Goal: Transaction & Acquisition: Obtain resource

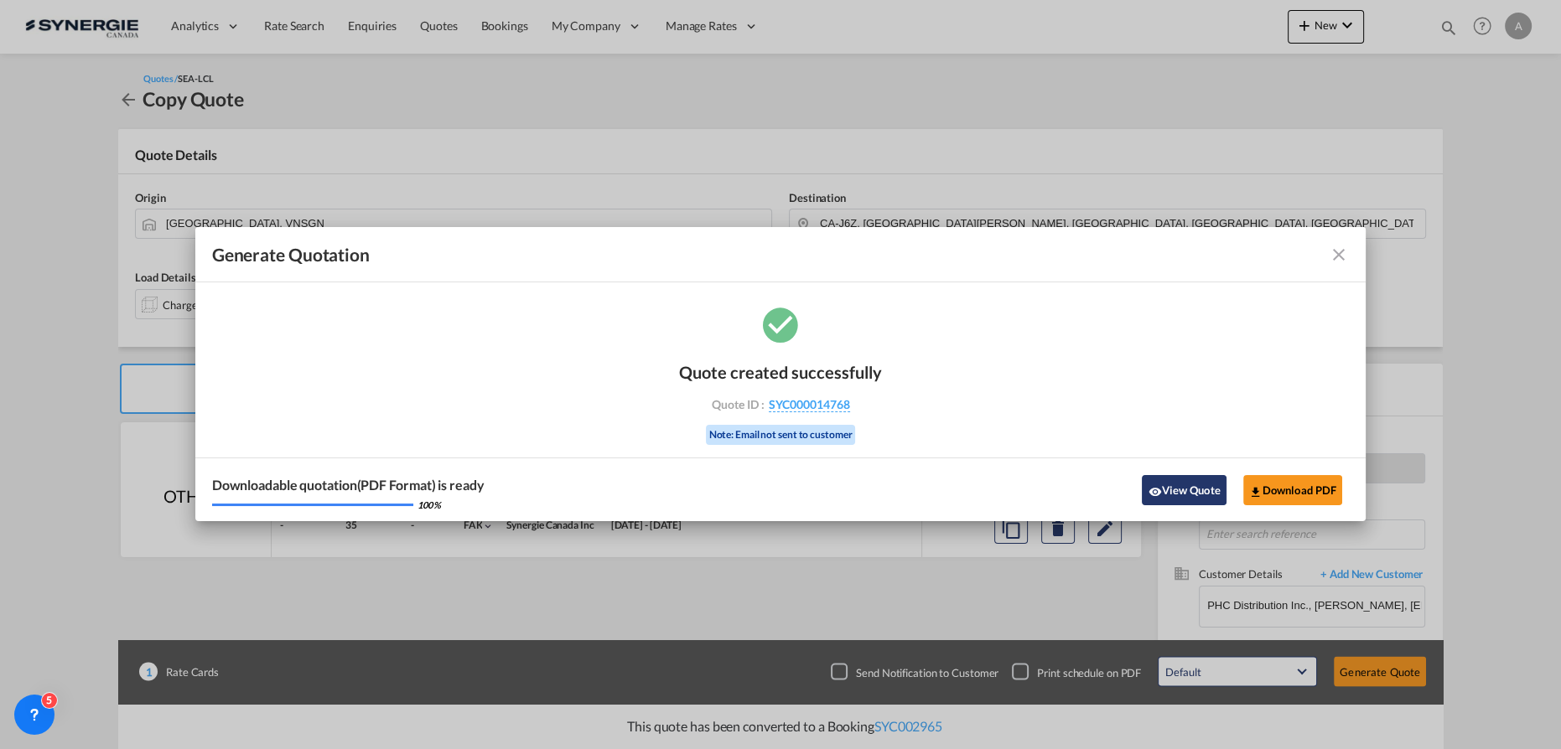
click at [1183, 484] on button "View Quote" at bounding box center [1184, 490] width 84 height 30
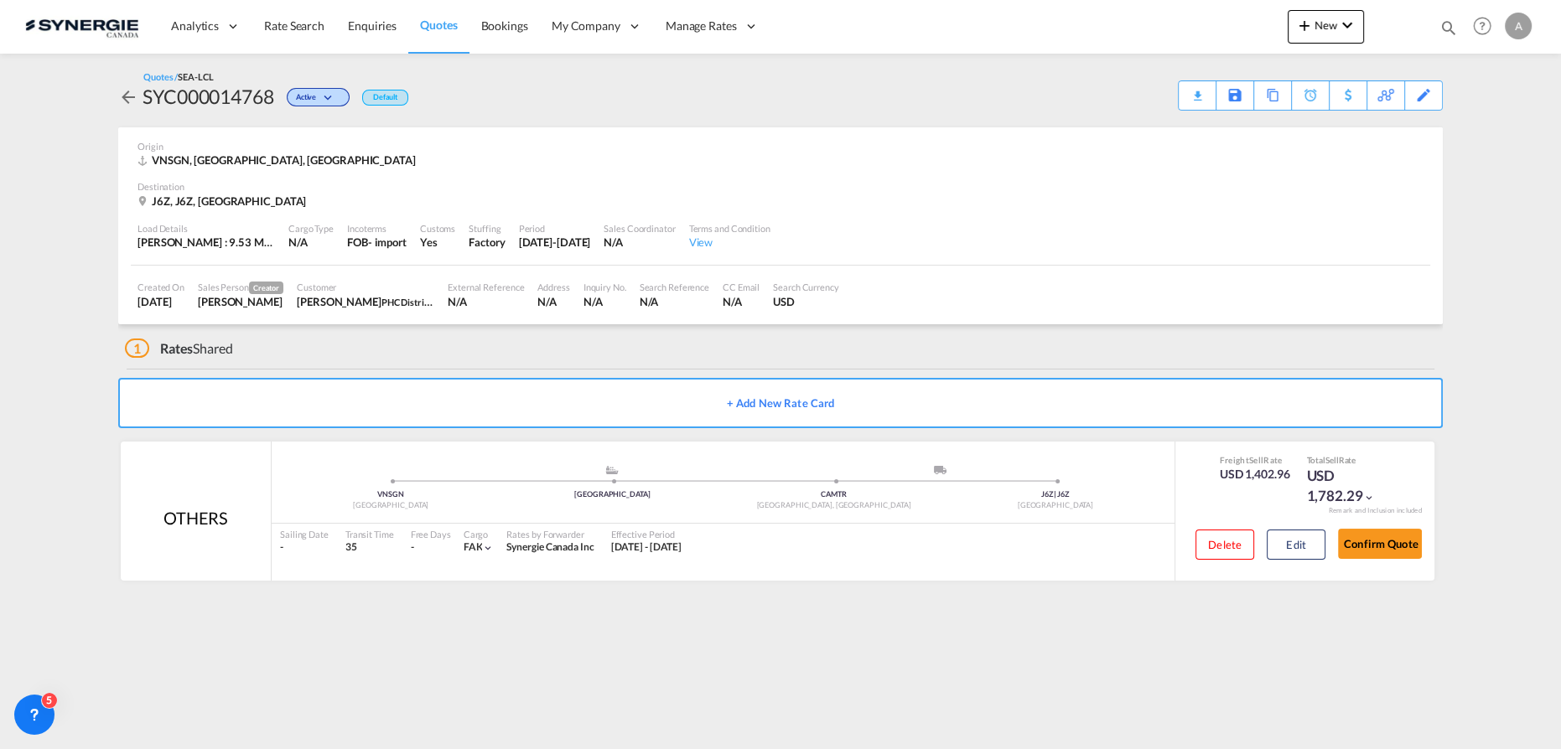
click at [1442, 29] on md-icon "icon-magnify" at bounding box center [1448, 27] width 18 height 18
click at [1157, 31] on select "Bookings Quotes Enquiries" at bounding box center [1182, 28] width 80 height 30
select select "Quotes"
click at [1142, 13] on select "Bookings Quotes Enquiries" at bounding box center [1182, 28] width 80 height 30
click at [1258, 28] on input at bounding box center [1322, 27] width 209 height 29
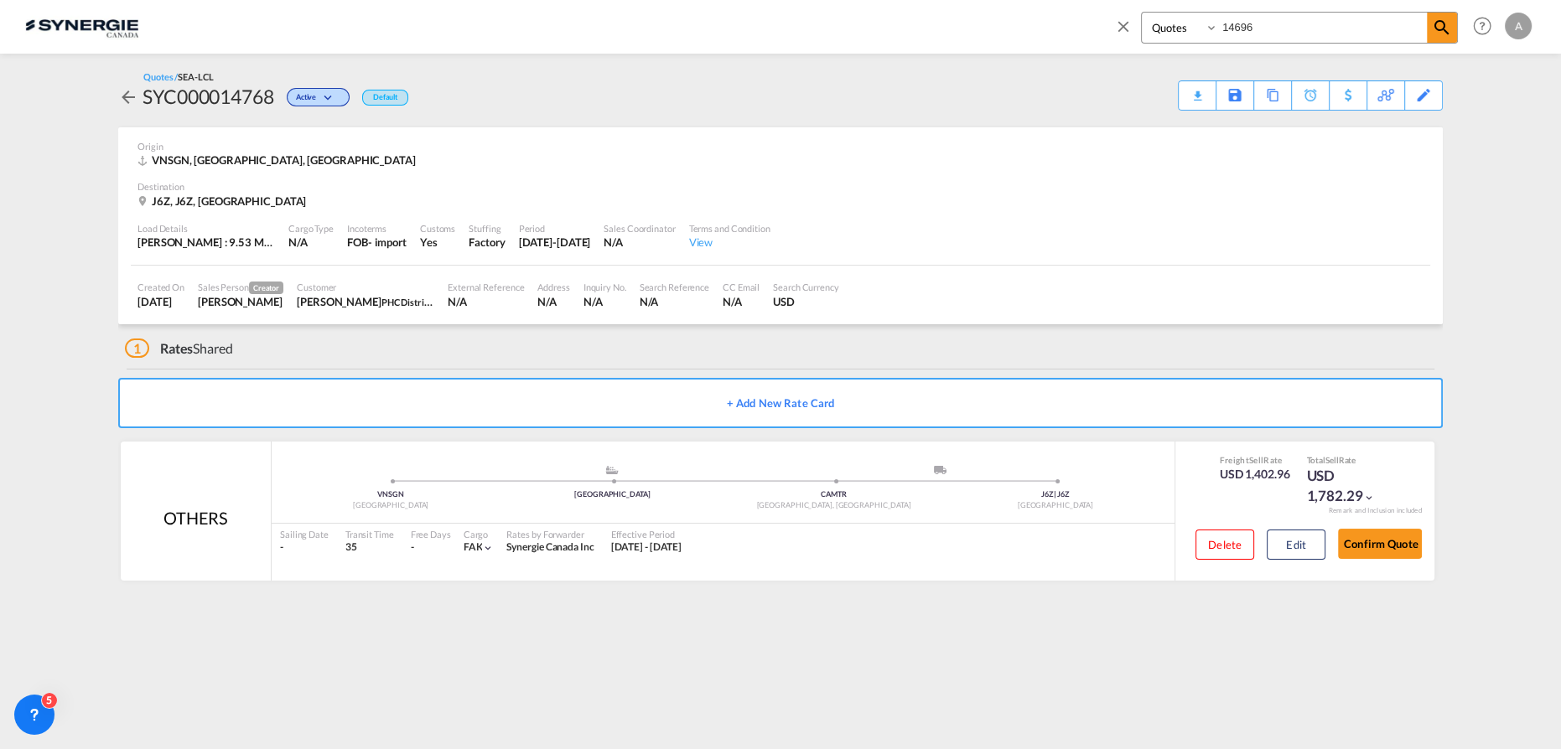
type input "14696"
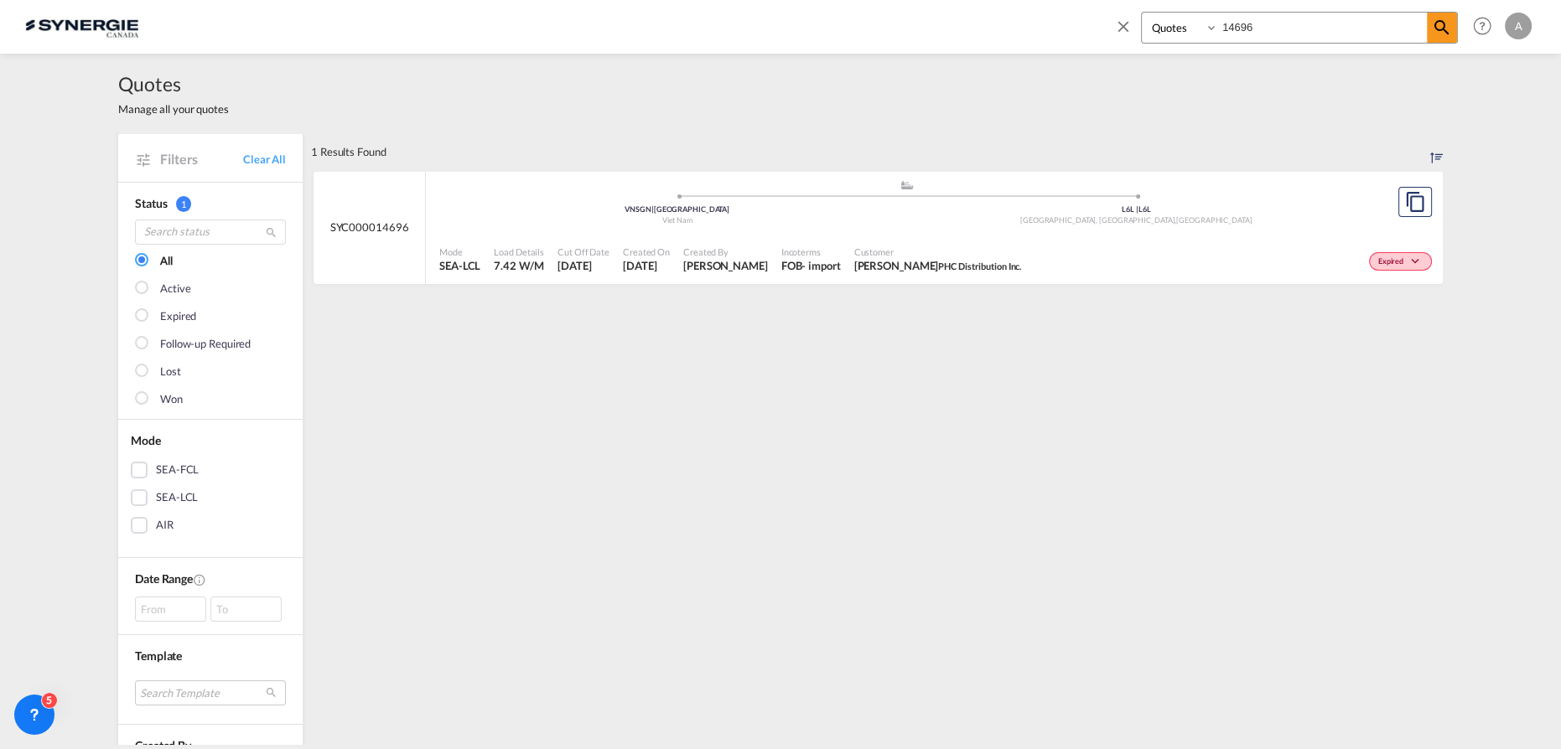
click at [1017, 236] on div "Mode SEA-LCL Load Details 7.42 W/M Cut Off Date [DATE] Created On [DATE] Create…" at bounding box center [934, 260] width 1017 height 50
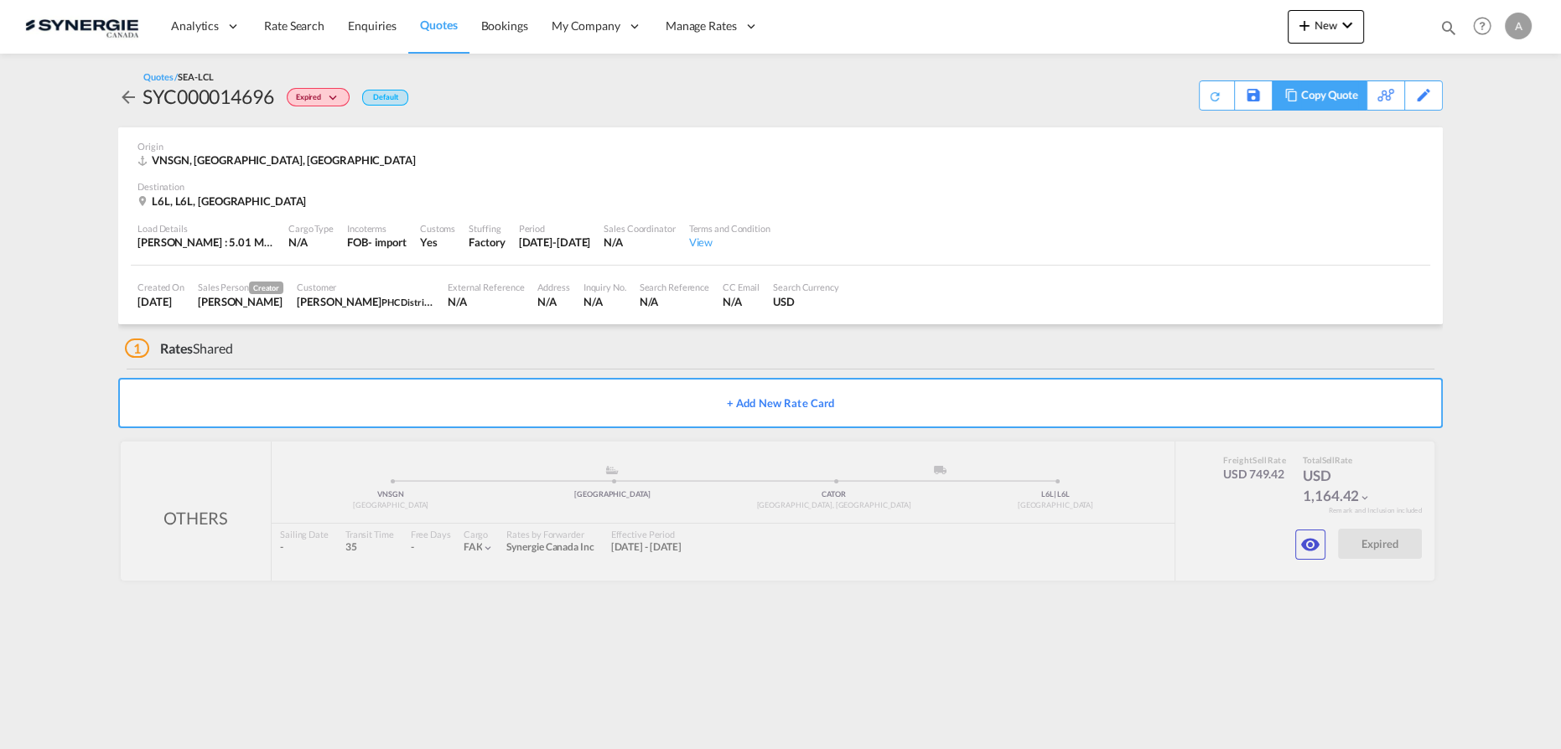
click at [1342, 97] on div "Copy Quote" at bounding box center [1329, 95] width 57 height 28
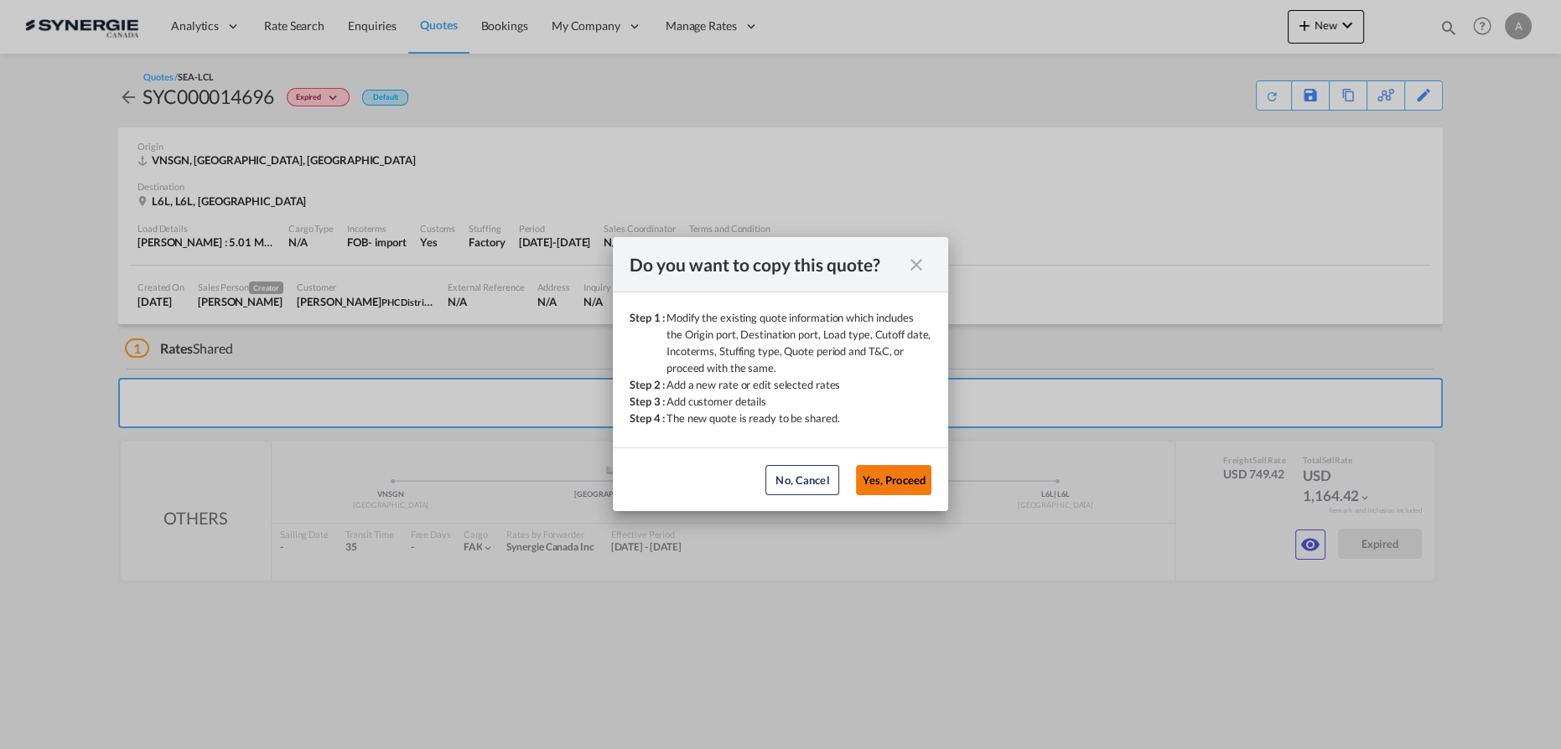
click at [887, 485] on button "Yes, Proceed" at bounding box center [893, 480] width 75 height 30
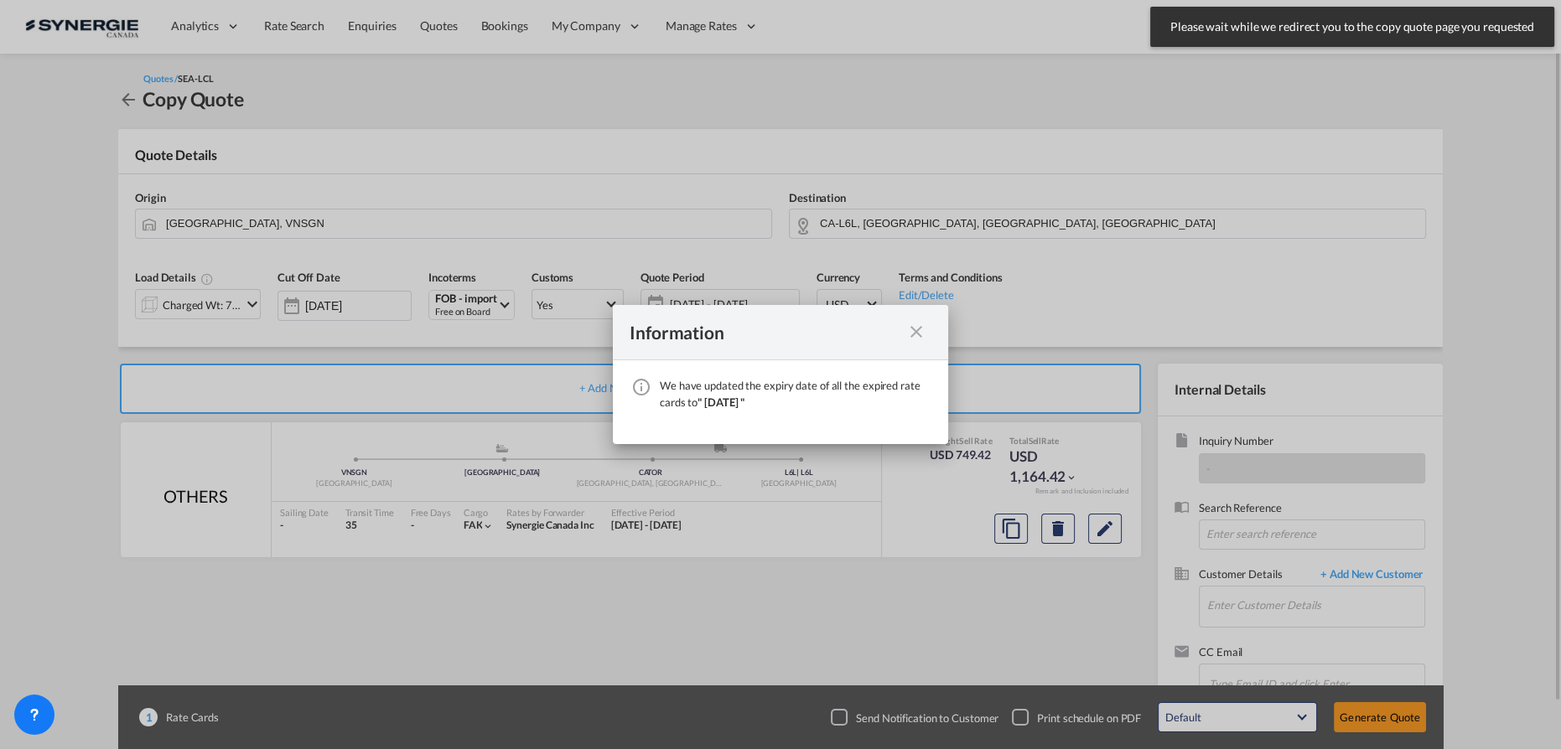
click at [911, 328] on md-icon "icon-close fg-AAA8AD cursor" at bounding box center [916, 332] width 20 height 20
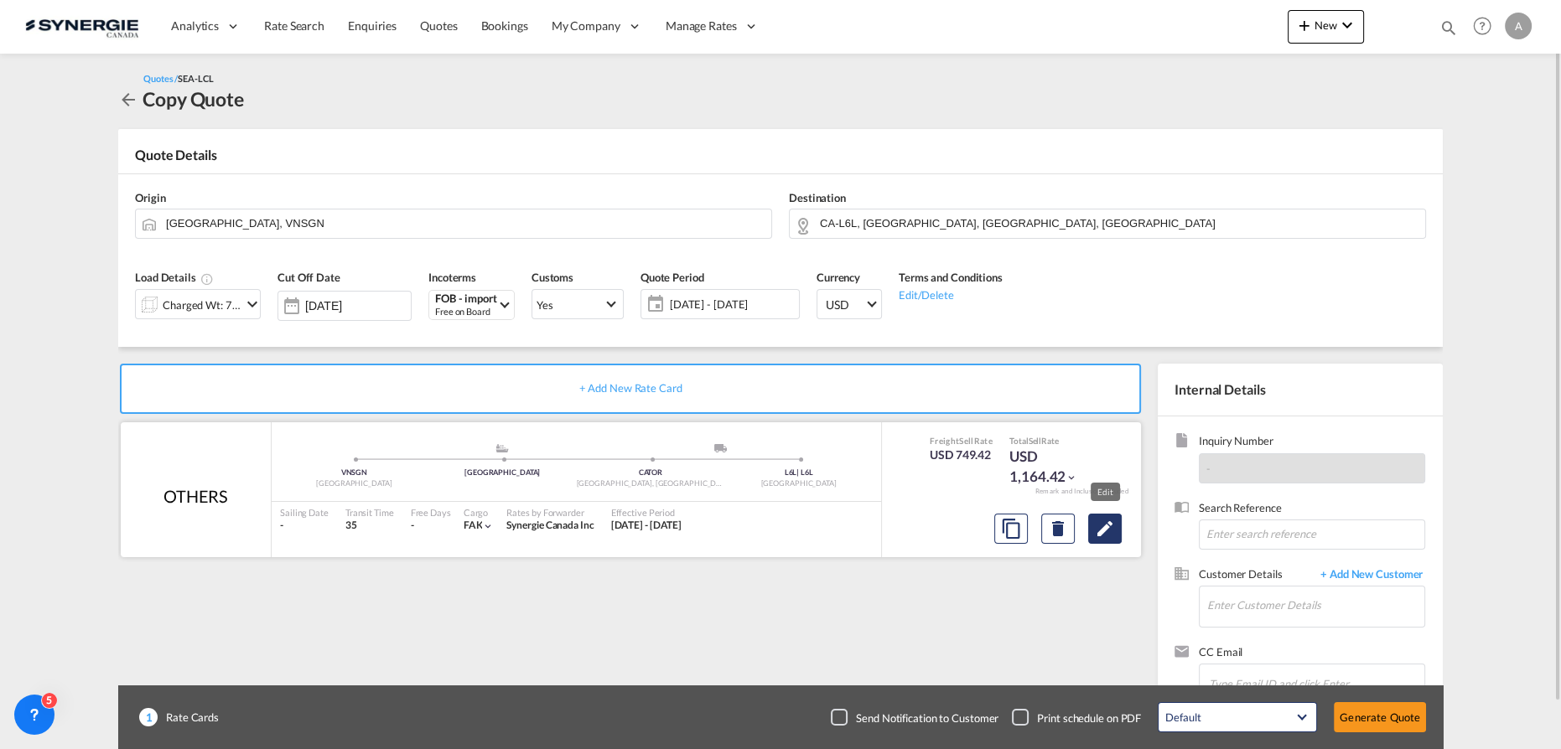
click at [1110, 535] on md-icon "Edit" at bounding box center [1105, 529] width 20 height 20
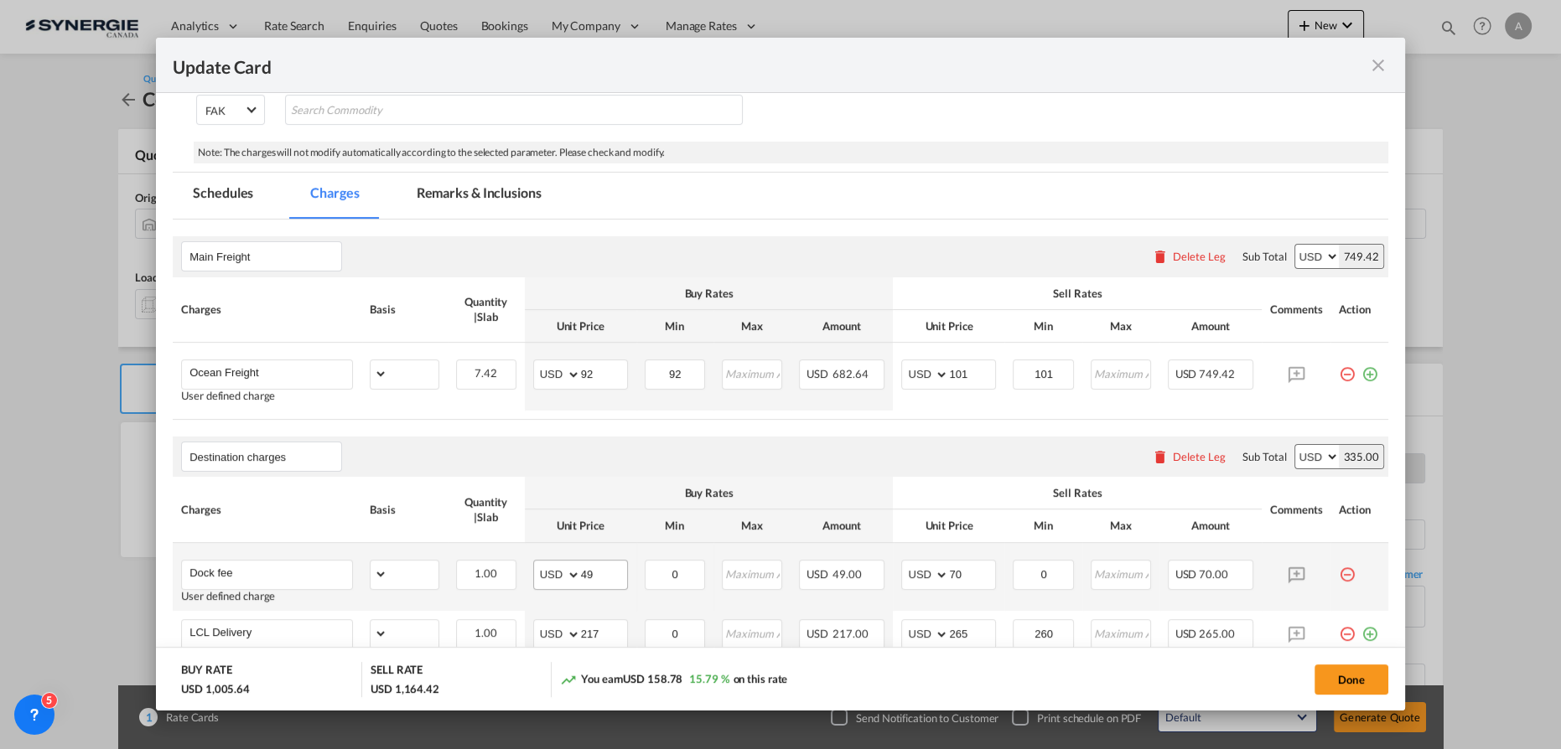
select select "per_w/m"
select select "flat"
select select "per_bl"
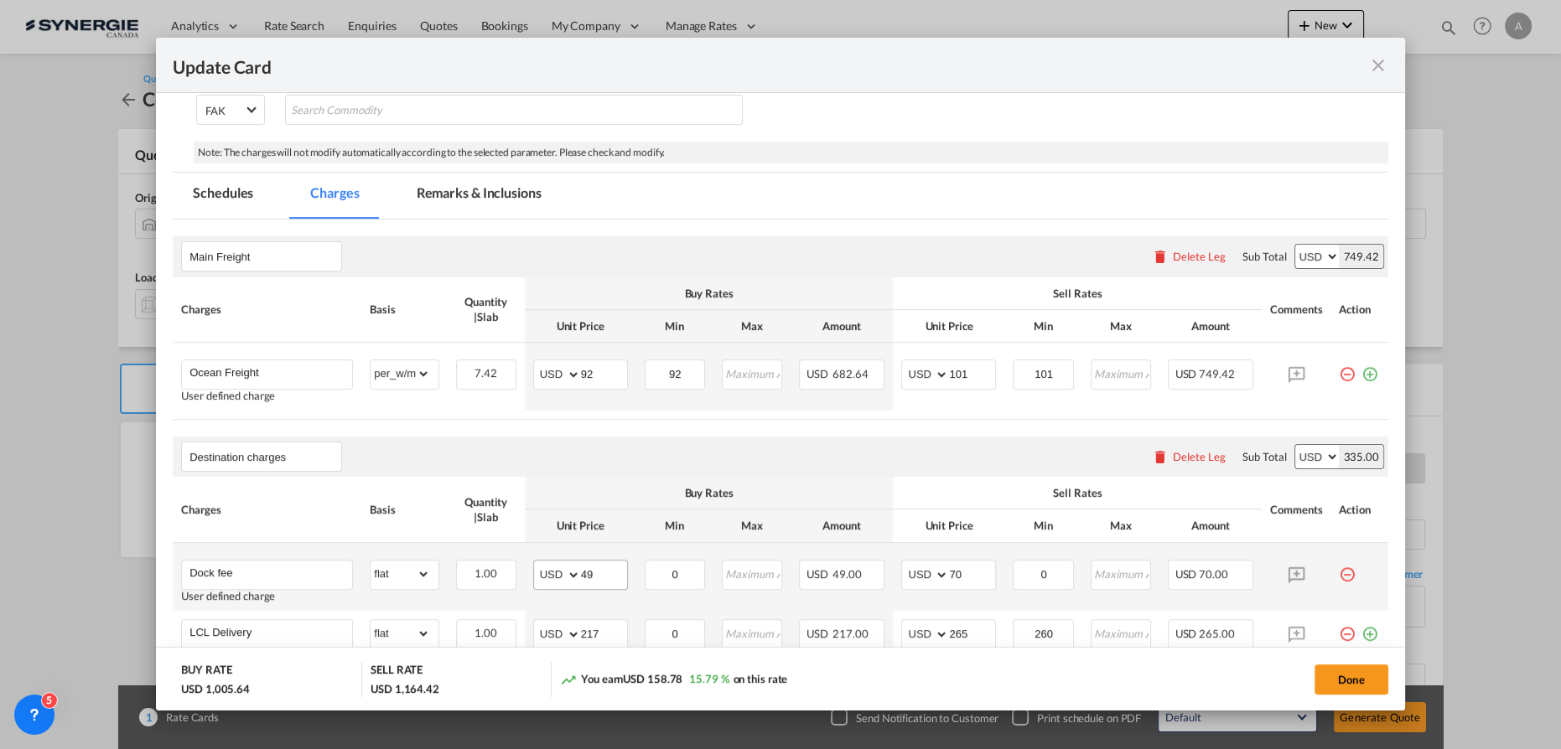
scroll to position [304, 0]
click at [533, 373] on md-input-container "AED AFN ALL AMD ANG AOA ARS AUD AWG AZN BAM BBD BDT BGN BHD BIF BMD BND BOB BRL…" at bounding box center [580, 375] width 95 height 30
type input "95"
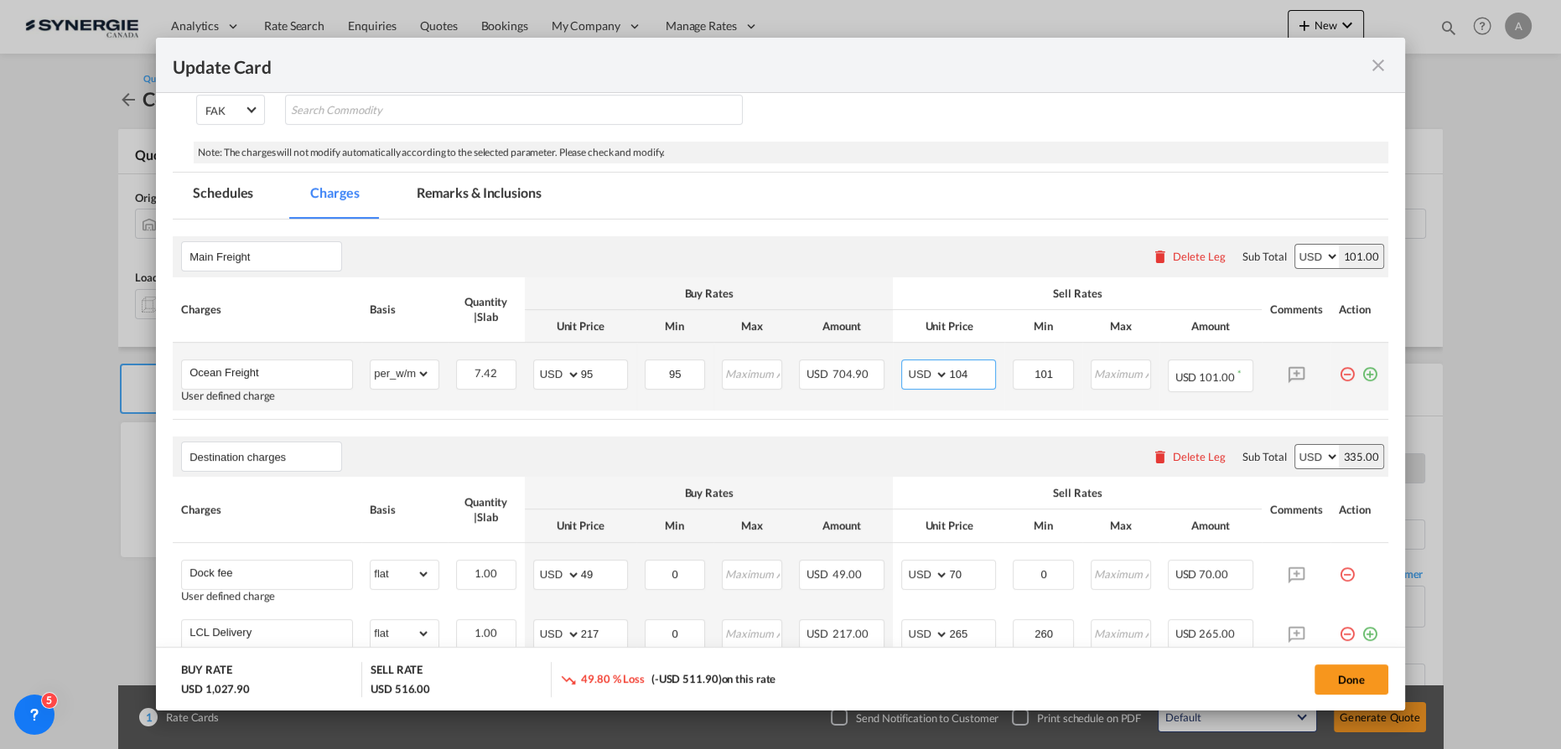
type input "104"
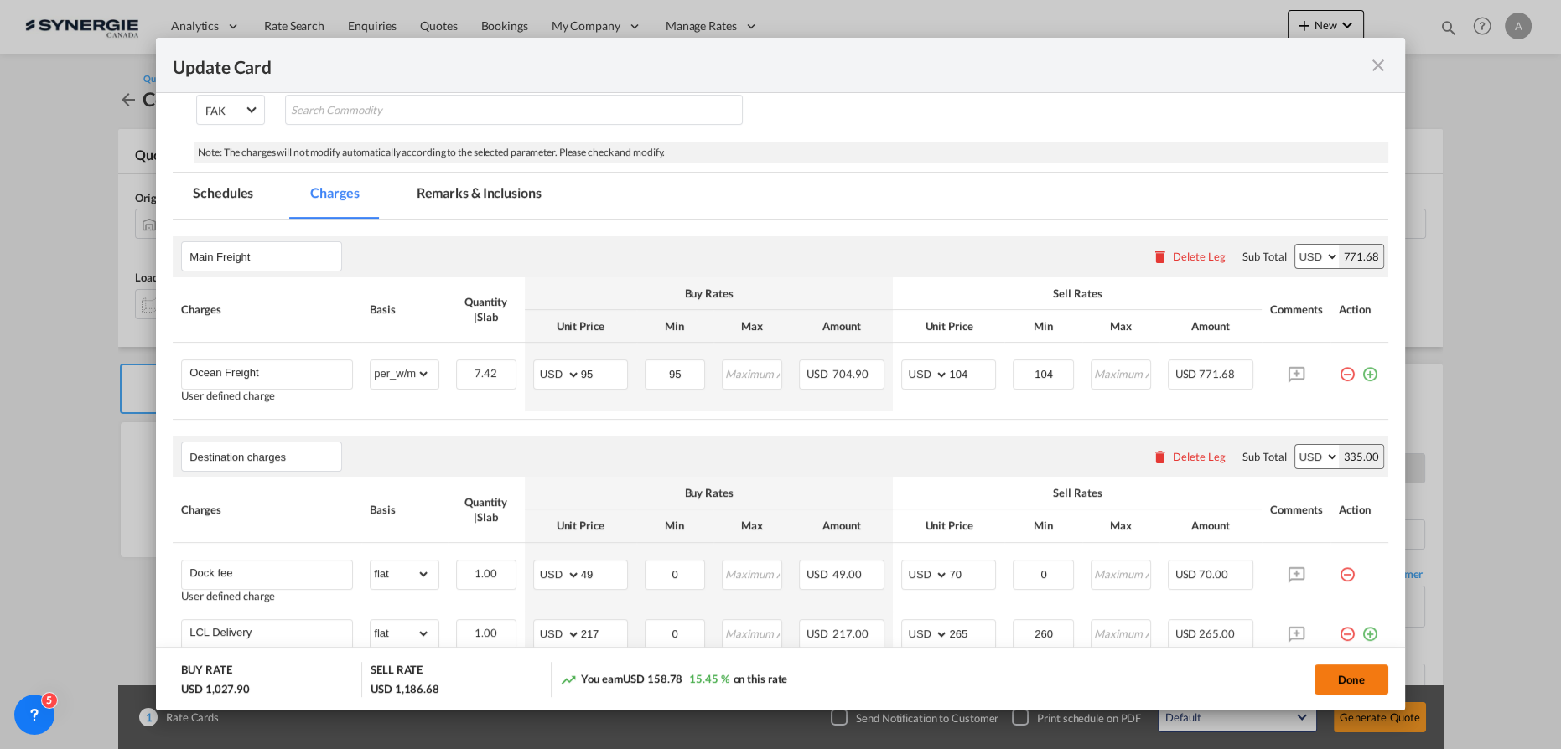
click at [1339, 676] on button "Done" at bounding box center [1351, 680] width 74 height 30
type input "09 Sep 2025"
type input "14 Oct 2025"
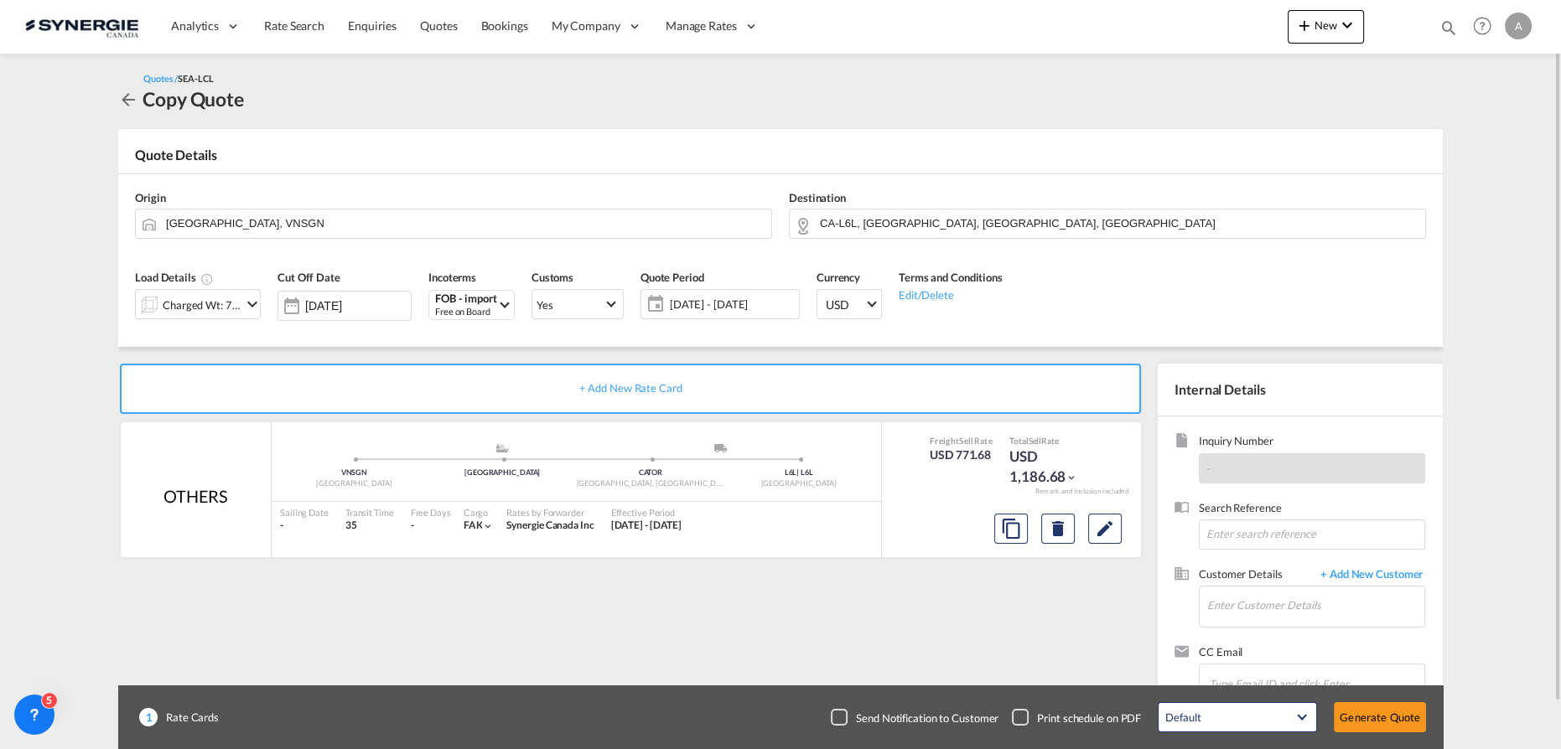
scroll to position [49, 0]
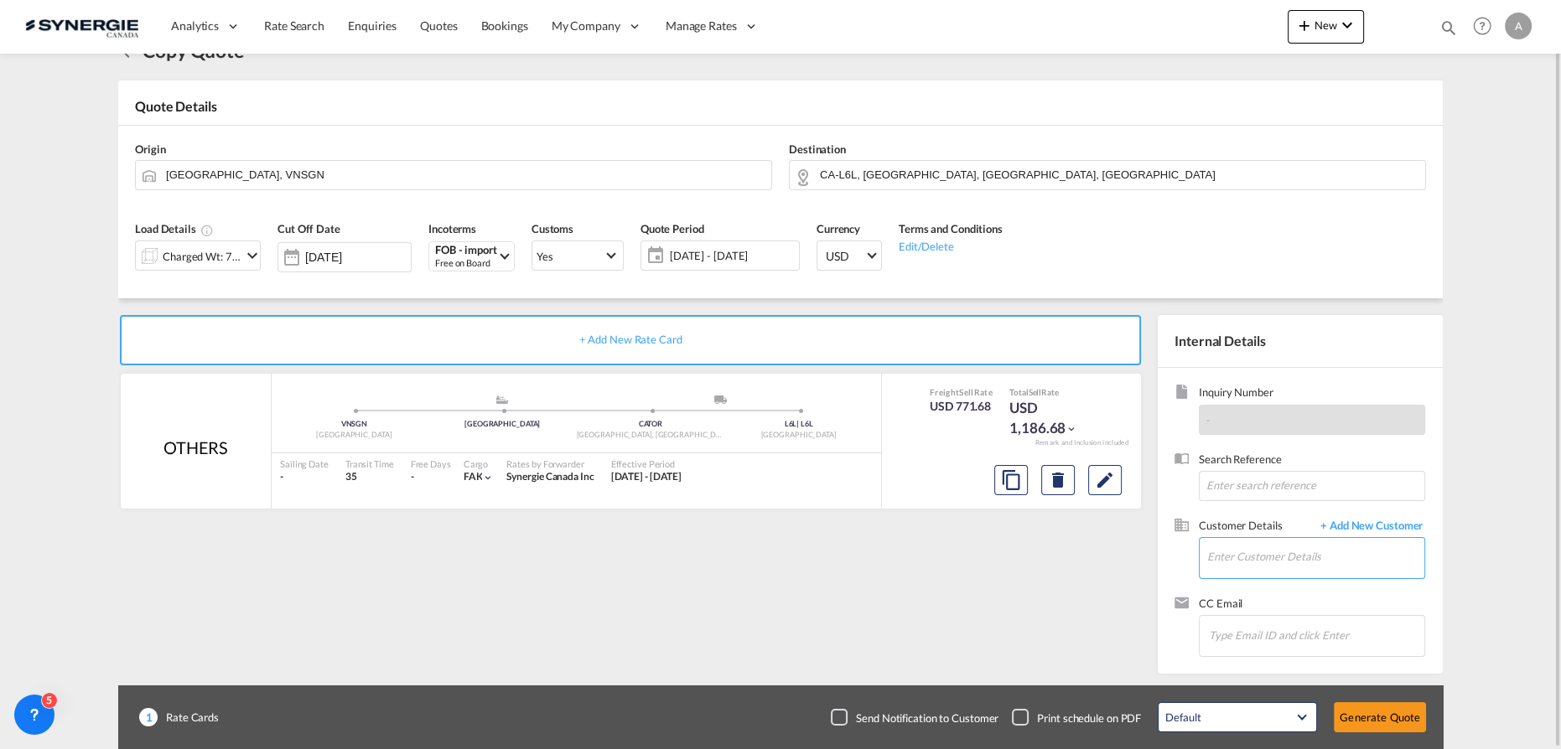
click at [1282, 558] on input "Enter Customer Details" at bounding box center [1315, 557] width 217 height 38
click at [1251, 558] on input "claudo" at bounding box center [1315, 557] width 217 height 38
click at [1256, 552] on input "claudo" at bounding box center [1315, 557] width 217 height 38
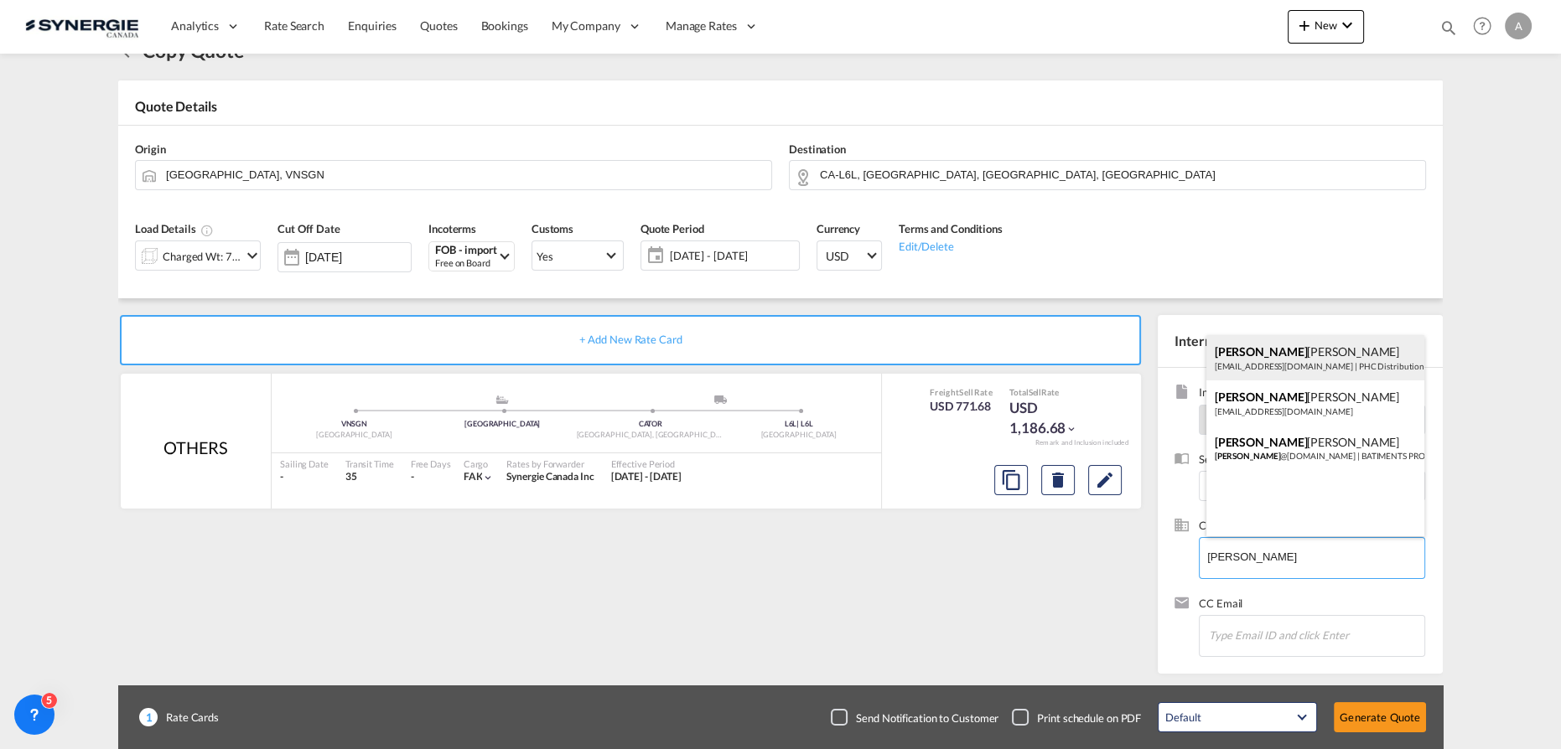
click at [1274, 368] on div "Claudio Quaglieri cquaglieri@phcdist.com | PHC Distribution Inc." at bounding box center [1315, 357] width 219 height 45
type input "PHC Distribution Inc., [PERSON_NAME], [EMAIL_ADDRESS][DOMAIN_NAME]"
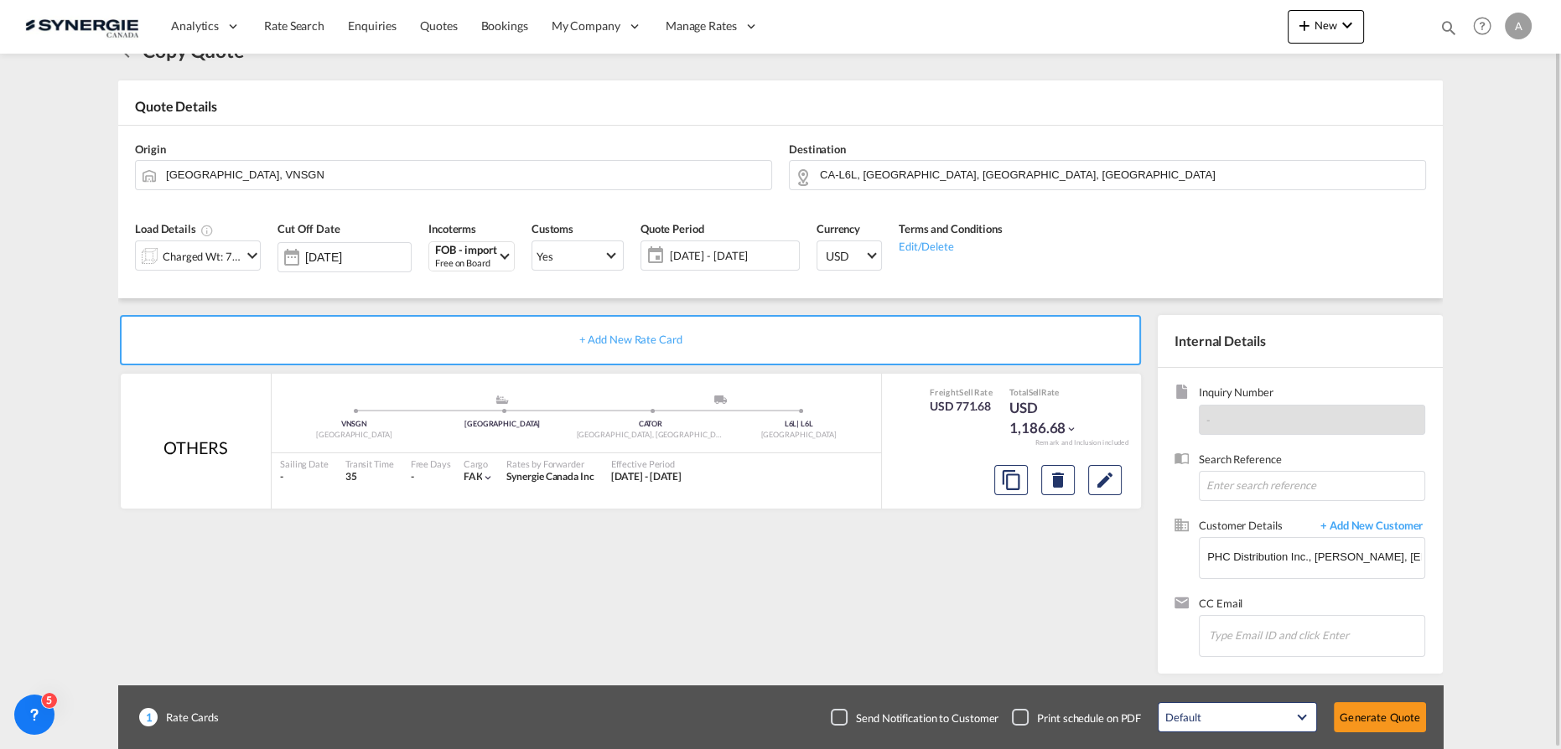
click at [748, 250] on span "15 Sep - 15 Oct 2025" at bounding box center [732, 255] width 125 height 15
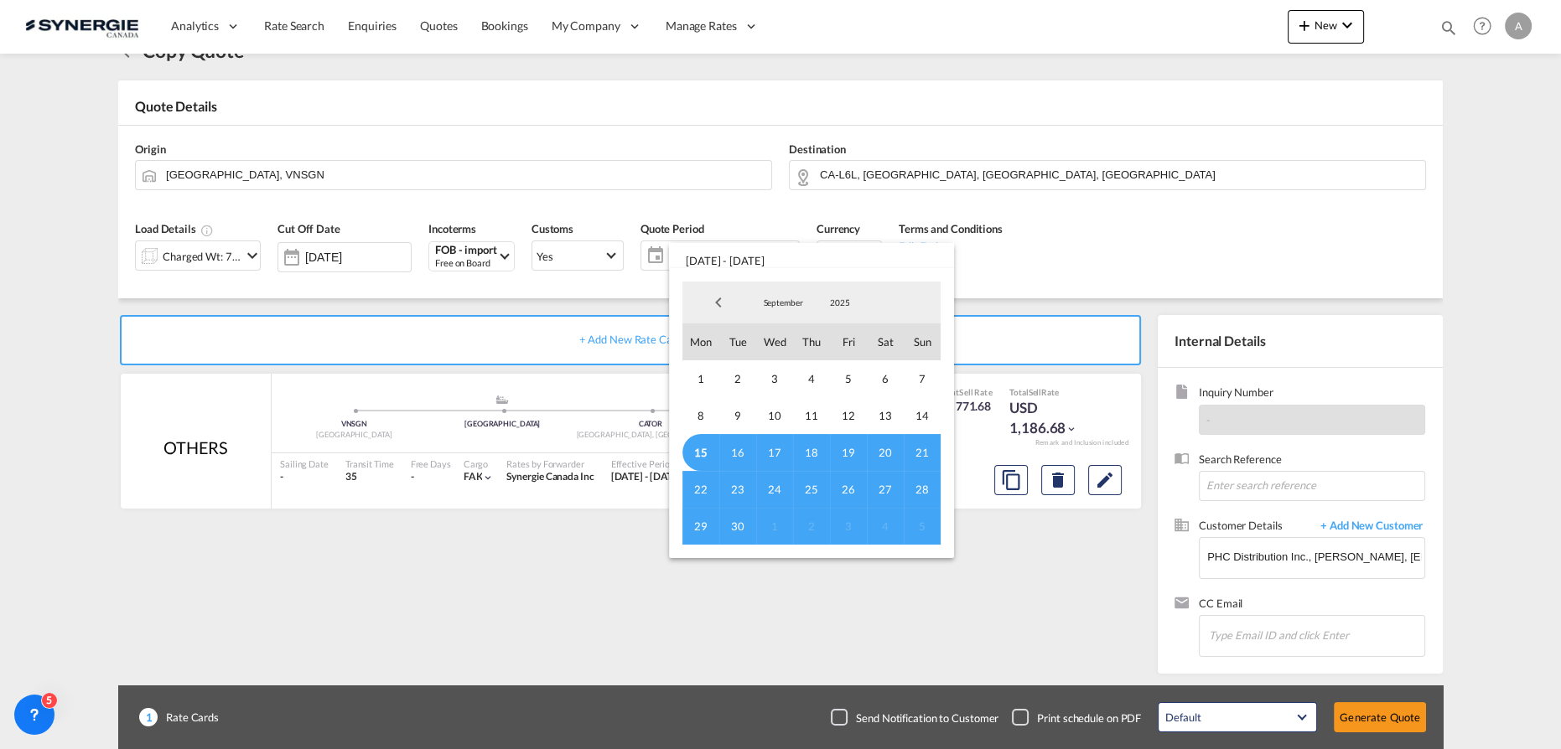
click at [691, 445] on span "15" at bounding box center [700, 452] width 37 height 37
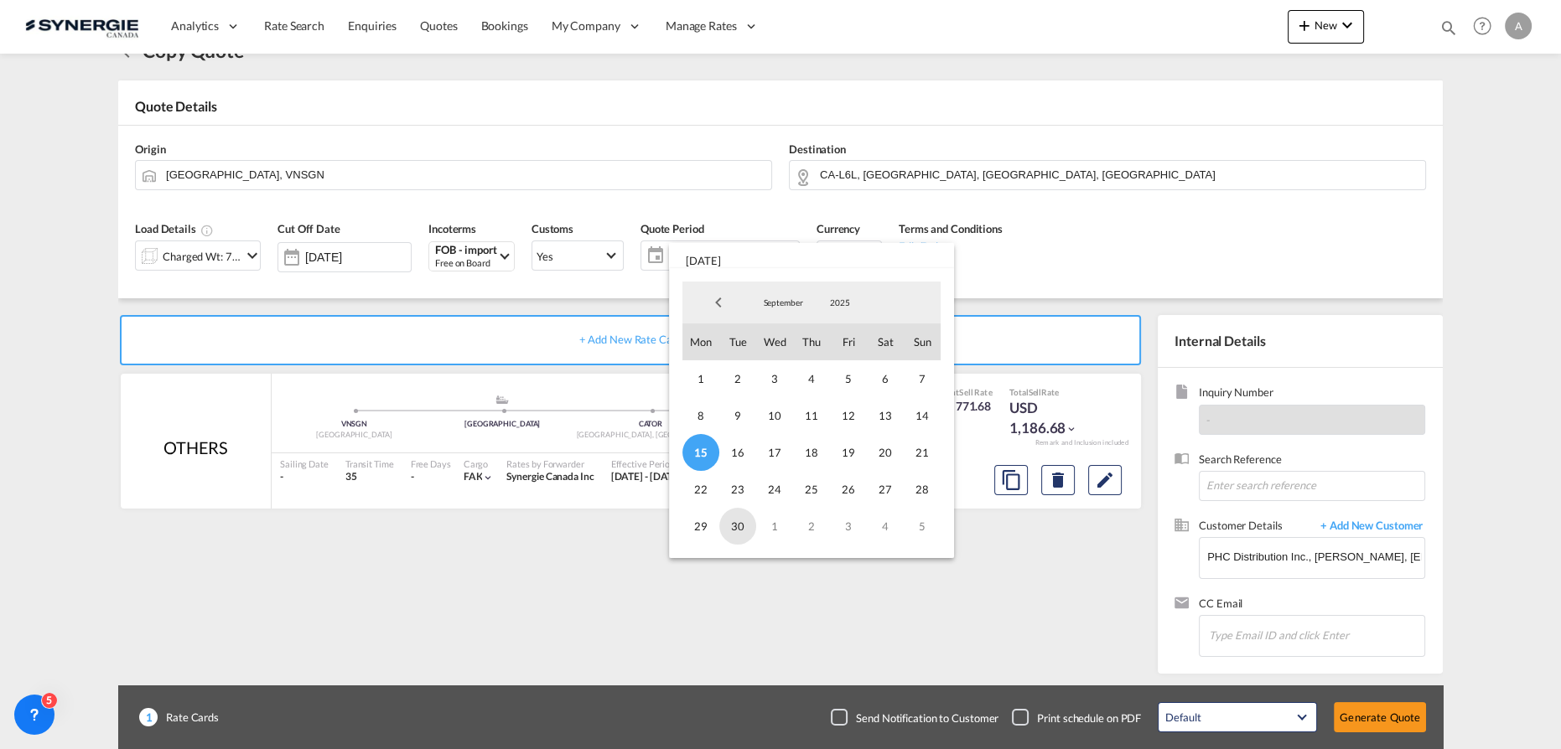
click at [739, 523] on span "30" at bounding box center [737, 526] width 37 height 37
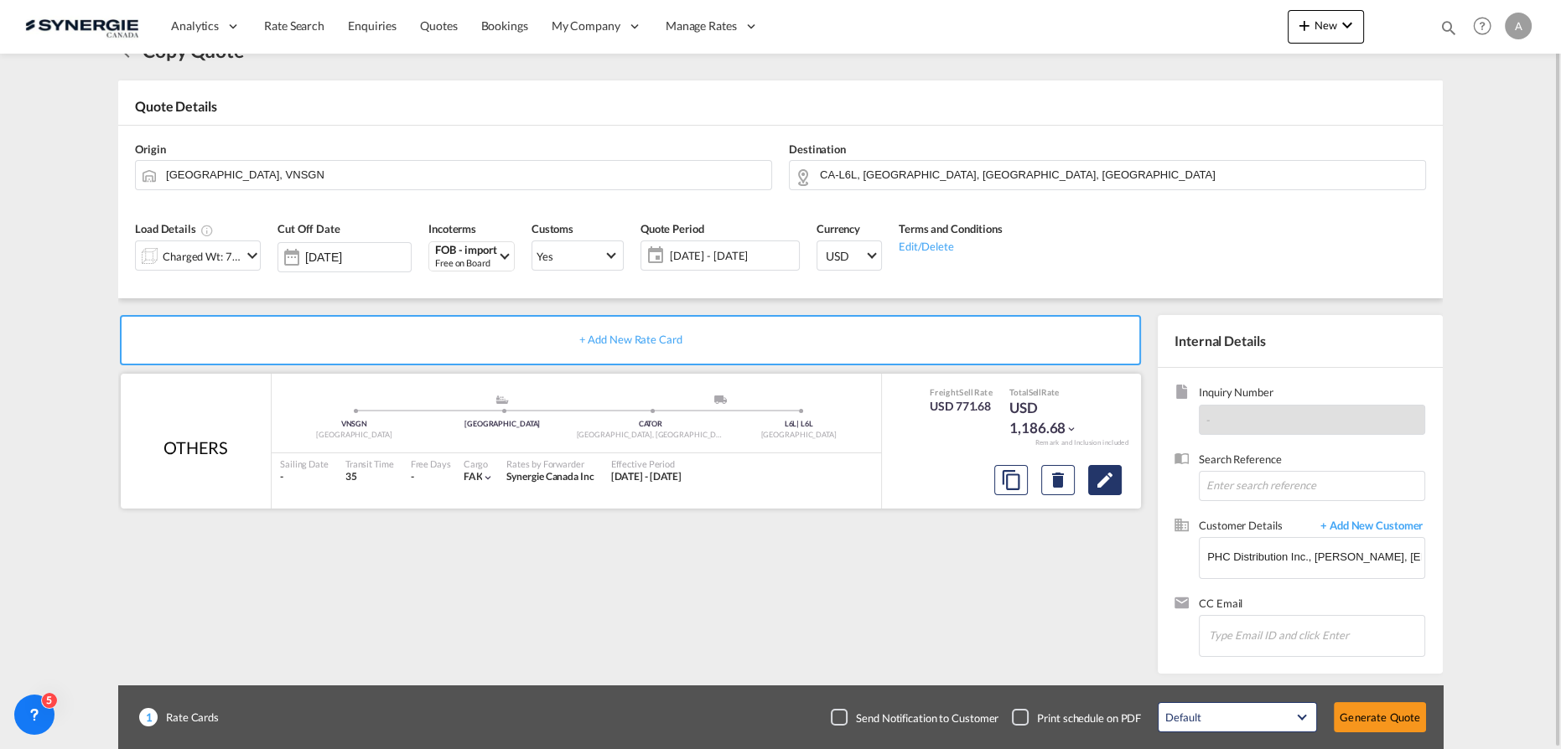
click at [1113, 475] on md-icon "Edit" at bounding box center [1105, 480] width 20 height 20
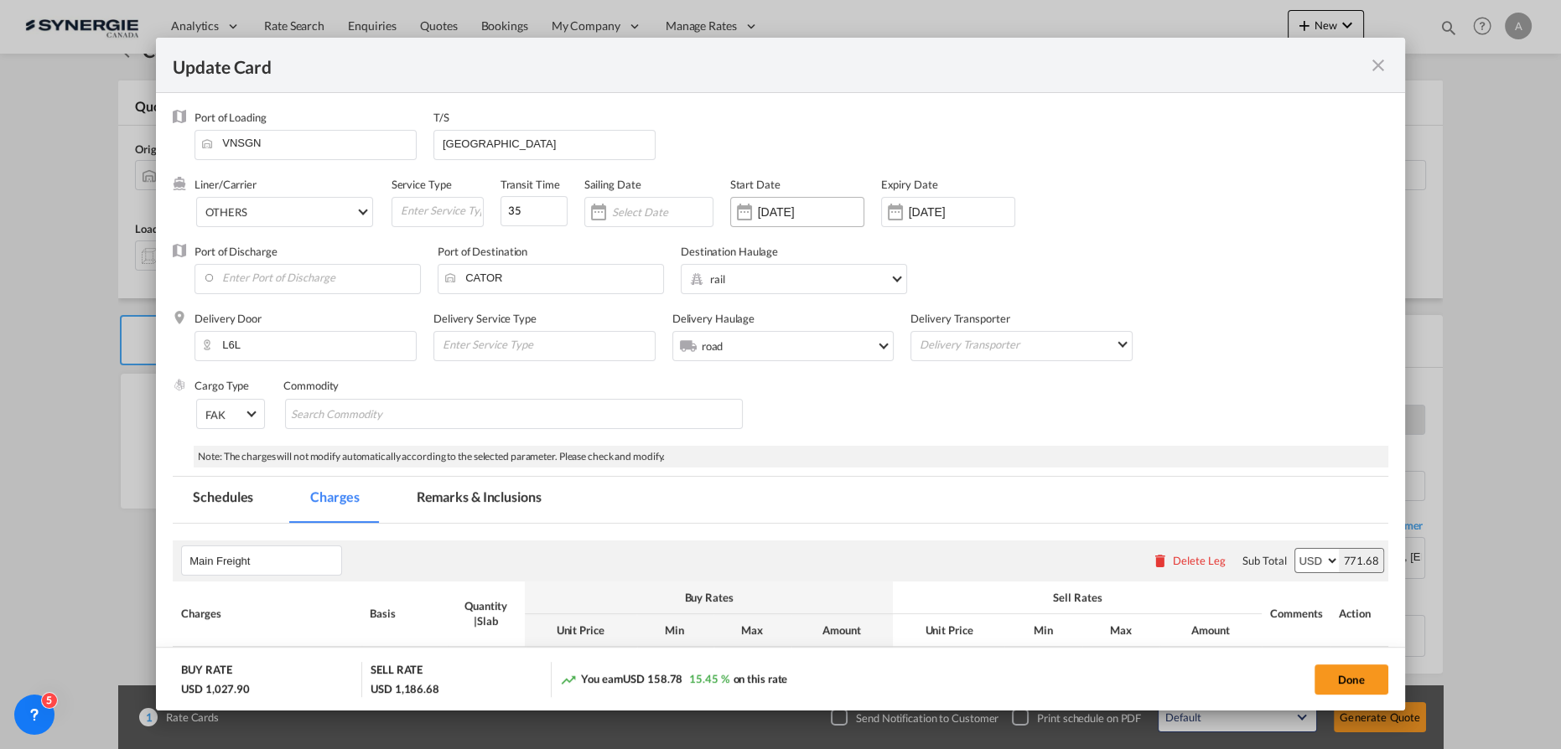
click at [809, 210] on input "10 Sep 2025" at bounding box center [811, 211] width 106 height 13
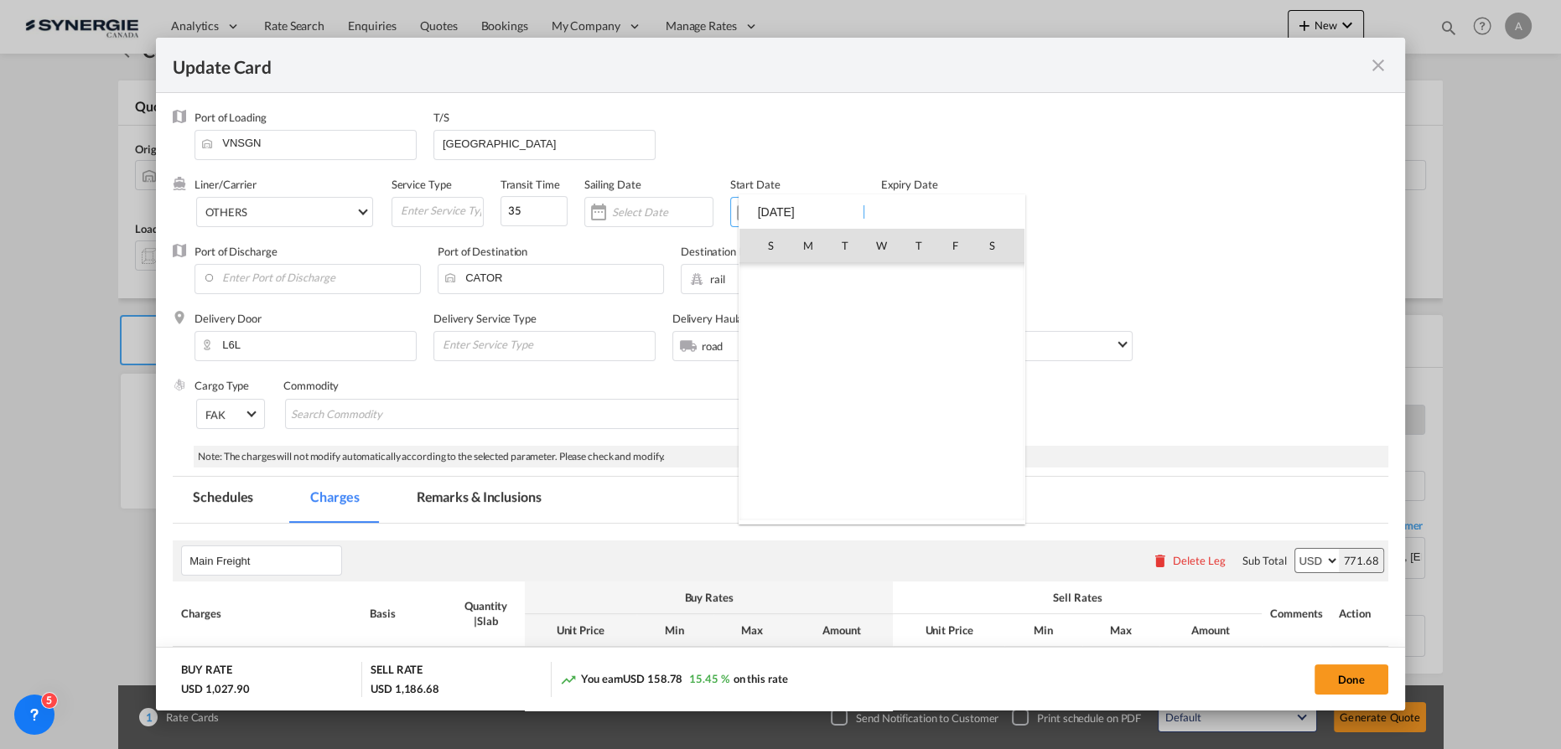
scroll to position [388247, 0]
click at [807, 396] on span "15" at bounding box center [807, 392] width 35 height 35
type input "[DATE]"
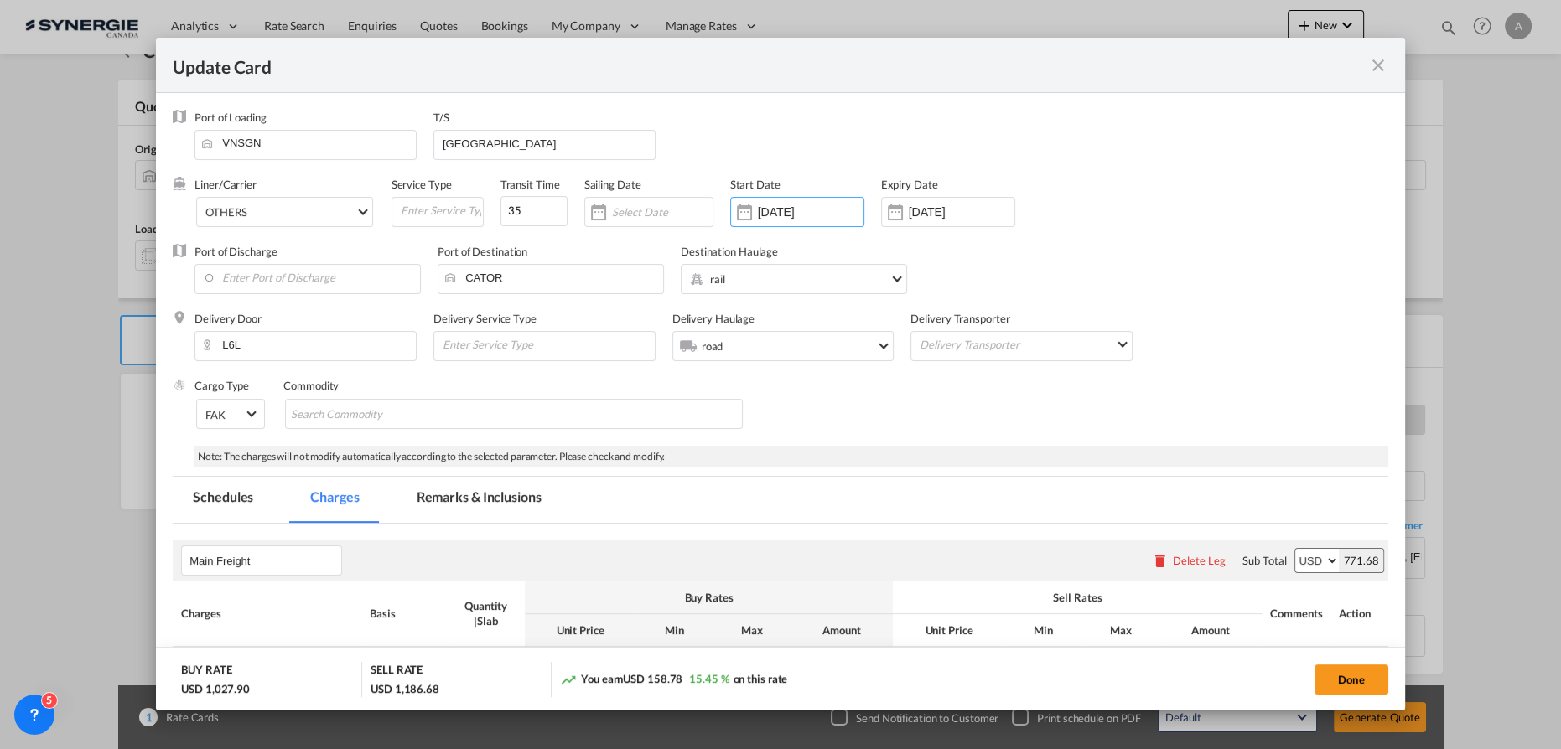
click at [964, 221] on div "15 Oct 2025" at bounding box center [948, 212] width 134 height 30
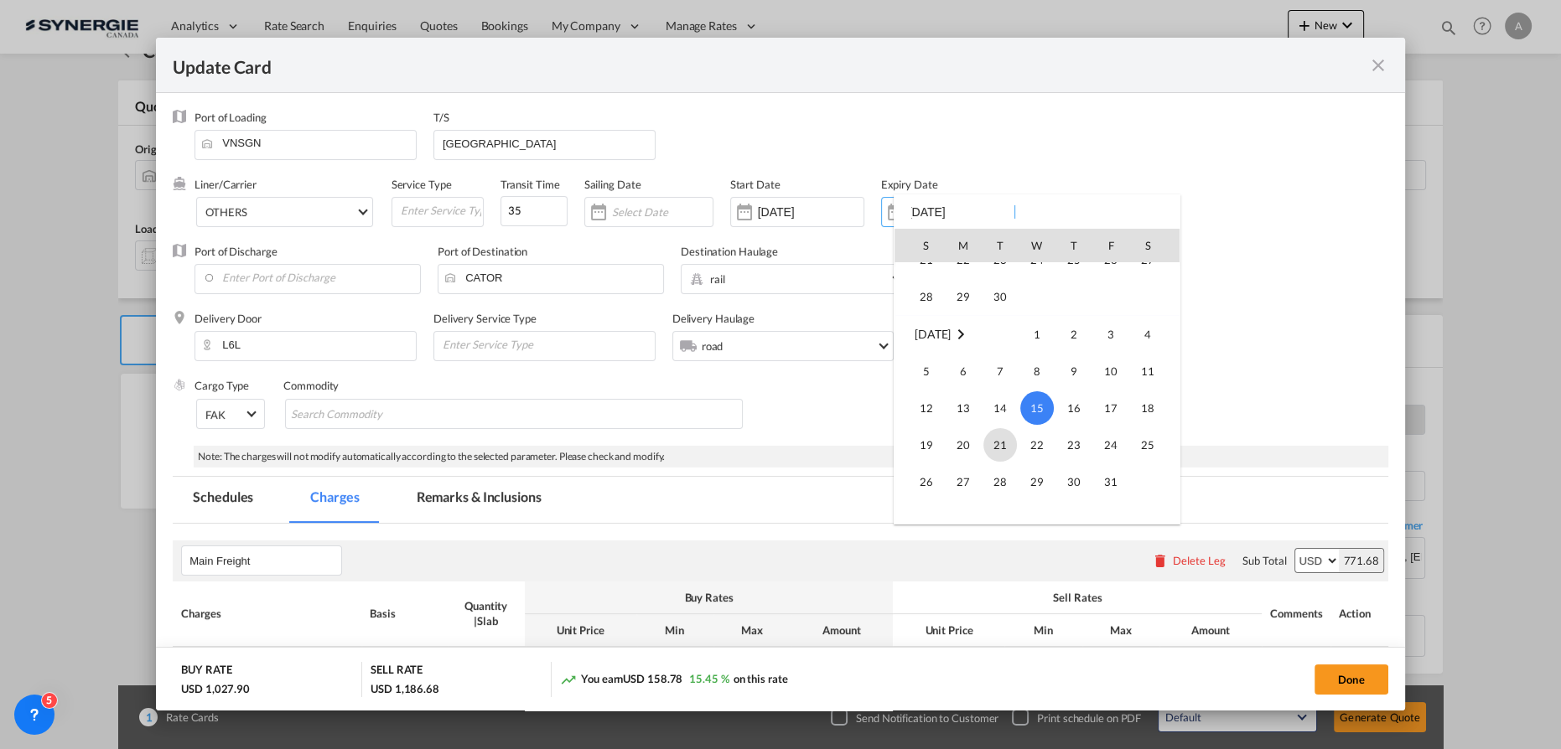
scroll to position [145, 0]
click at [993, 329] on span "30" at bounding box center [1000, 321] width 34 height 34
type input "30 Sep 2025"
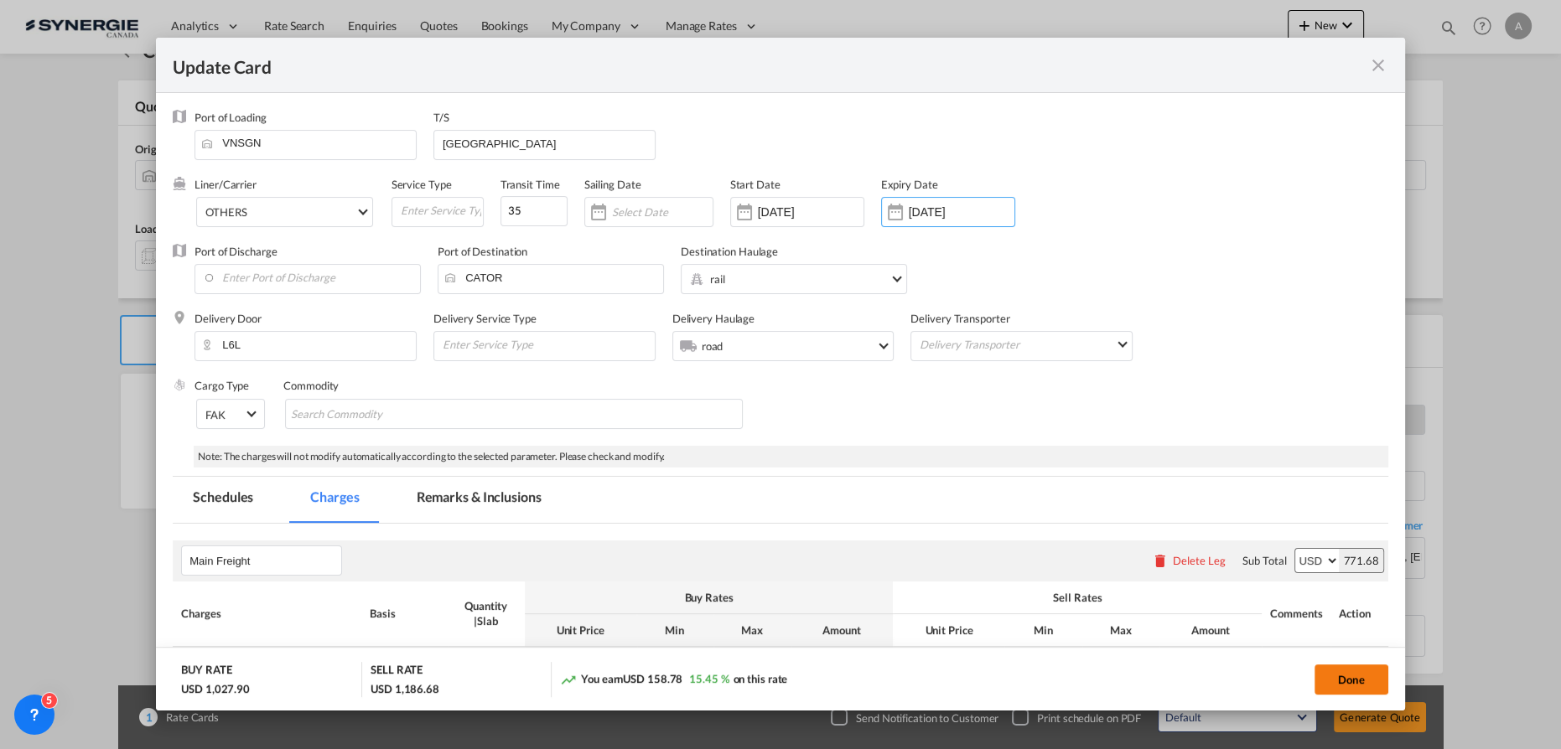
click at [1354, 686] on button "Done" at bounding box center [1351, 680] width 74 height 30
type input "14 Sep 2025"
type input "29 Sep 2025"
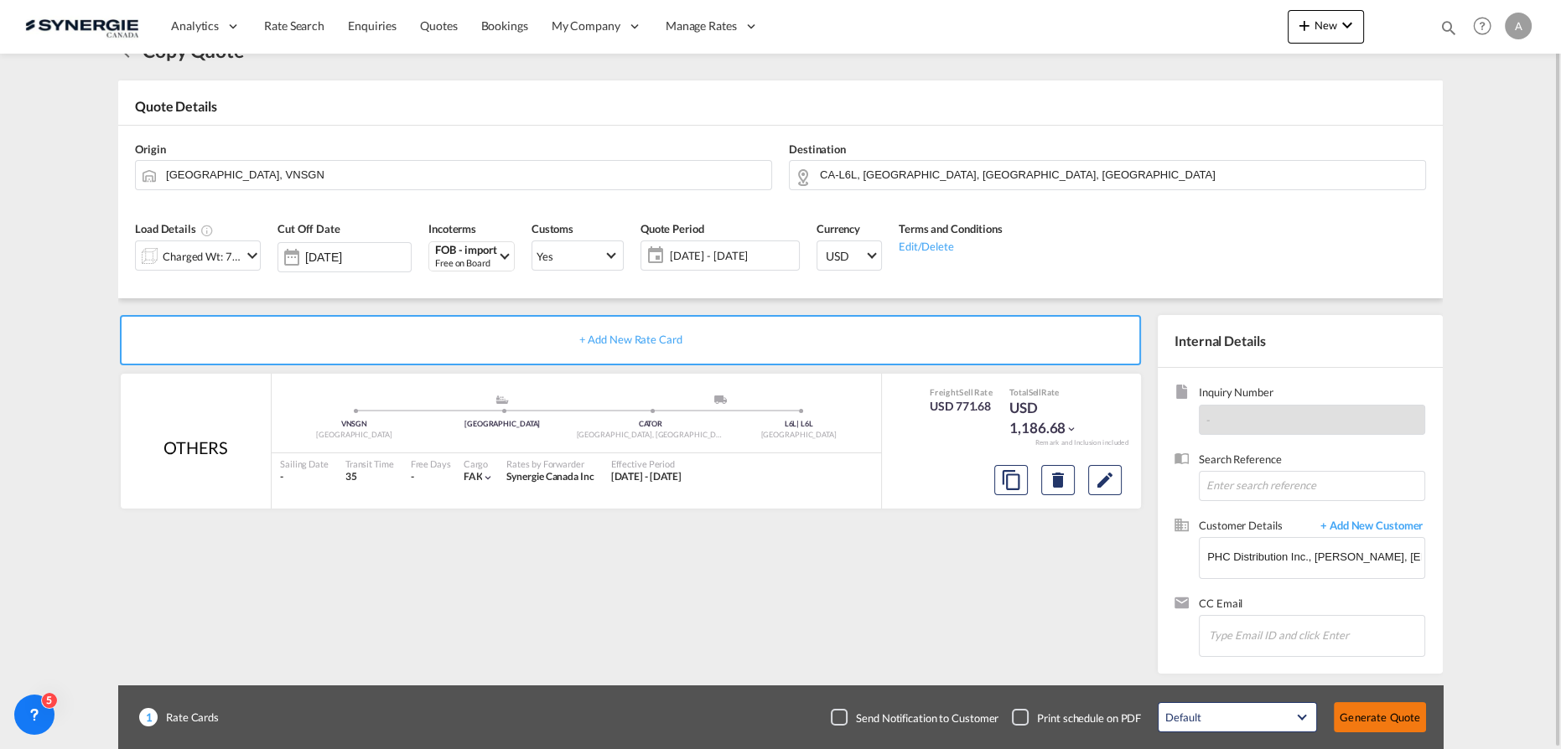
click at [1379, 721] on button "Generate Quote" at bounding box center [1379, 717] width 92 height 30
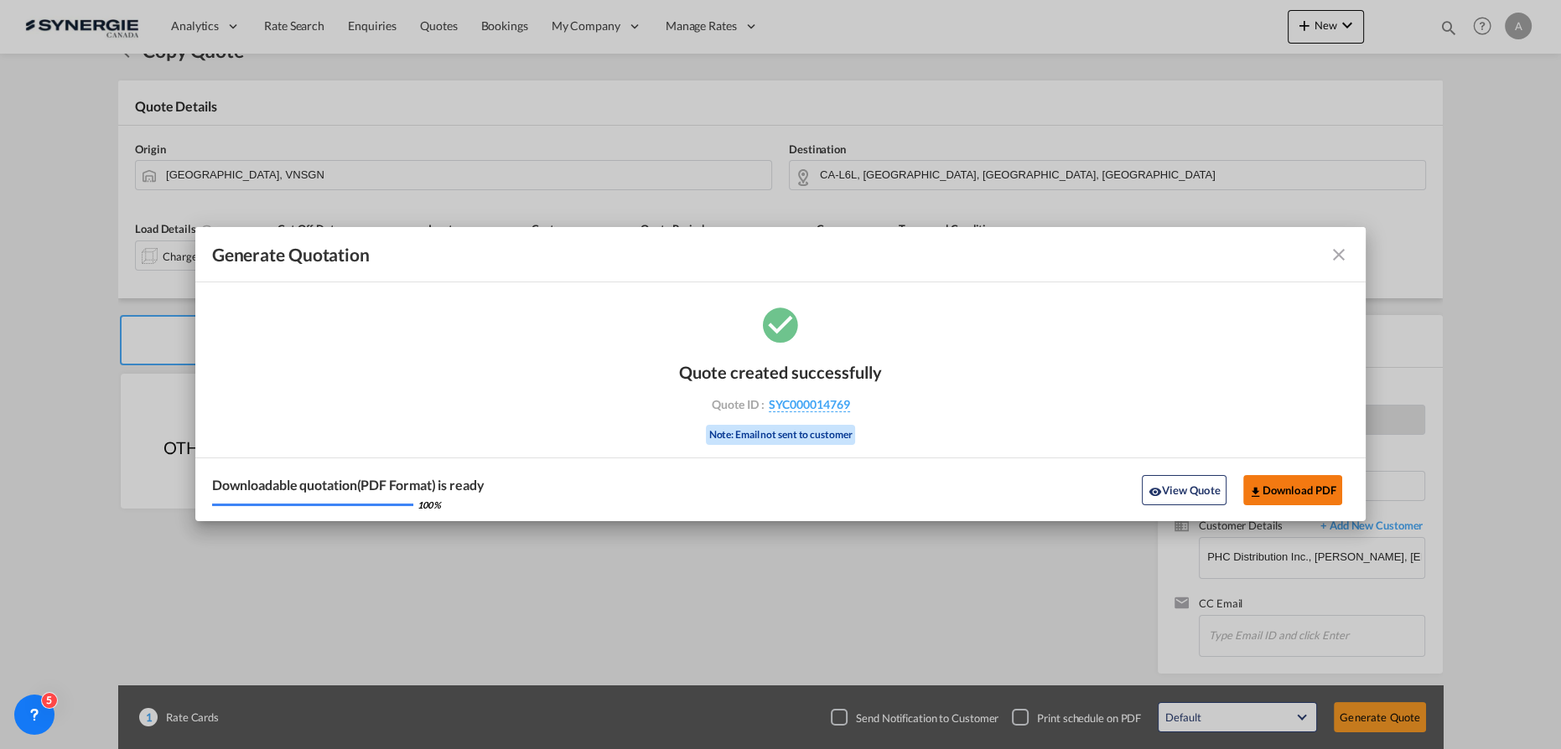
click at [1276, 492] on button "Download PDF" at bounding box center [1293, 490] width 100 height 30
click at [1194, 495] on button "View Quote" at bounding box center [1184, 490] width 84 height 30
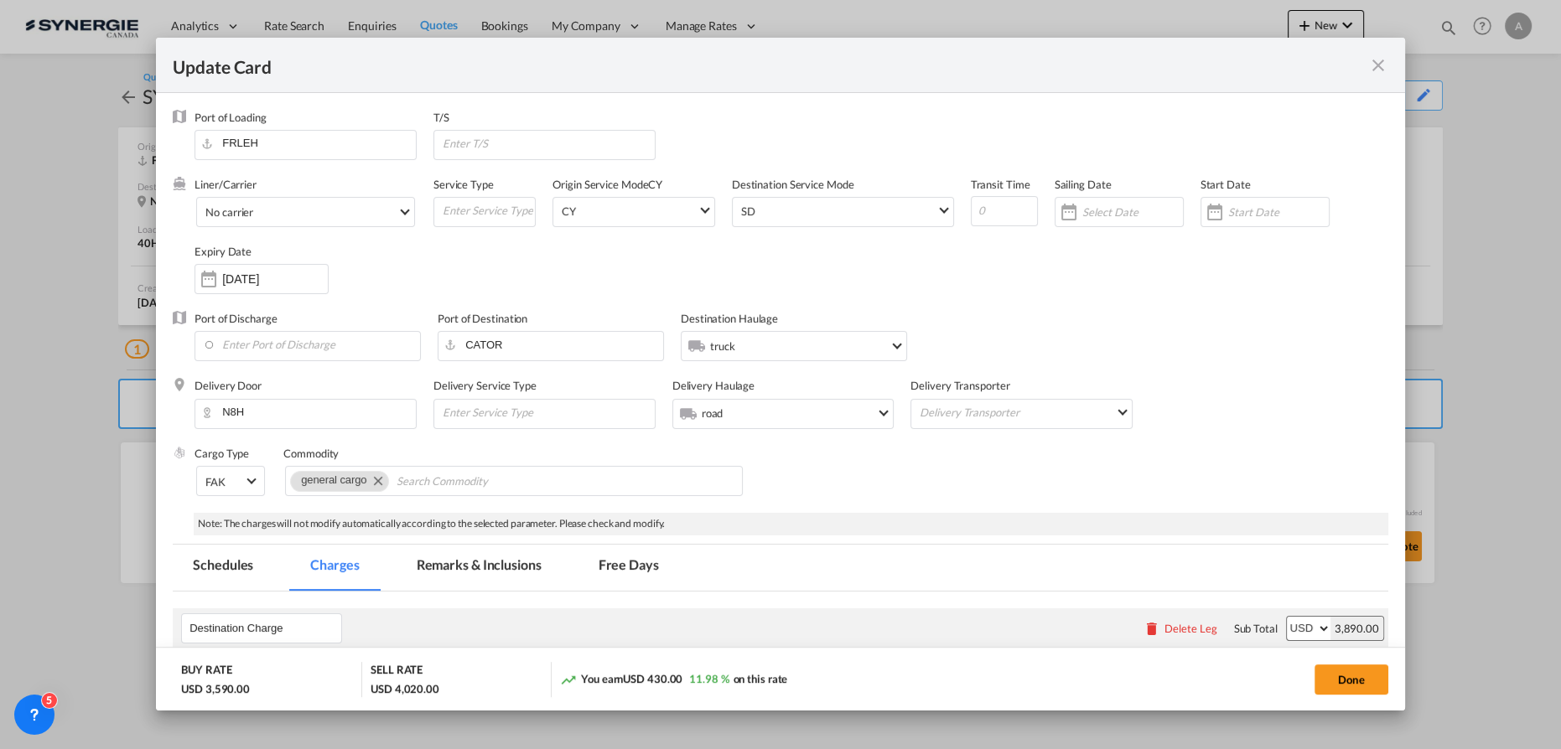
drag, startPoint x: 1381, startPoint y: 69, endPoint x: 1366, endPoint y: 8, distance: 62.2
click at [1380, 68] on md-icon "icon-close fg-AAA8AD m-0 pointer" at bounding box center [1378, 65] width 20 height 20
